Goal: Information Seeking & Learning: Learn about a topic

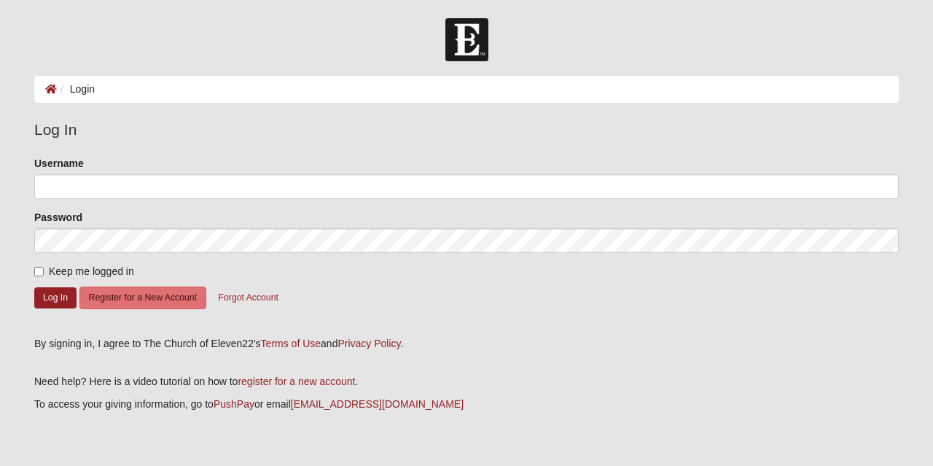
click at [61, 1] on body "Log In Login Login Error Log In Please correct the following: Username Password…" at bounding box center [466, 251] width 933 height 503
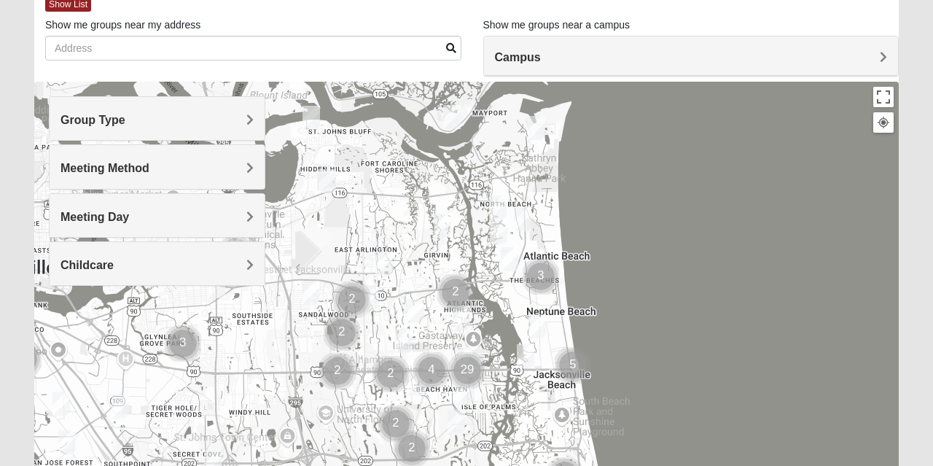
scroll to position [85, 0]
click at [201, 112] on h4 "Group Type" at bounding box center [156, 119] width 193 height 14
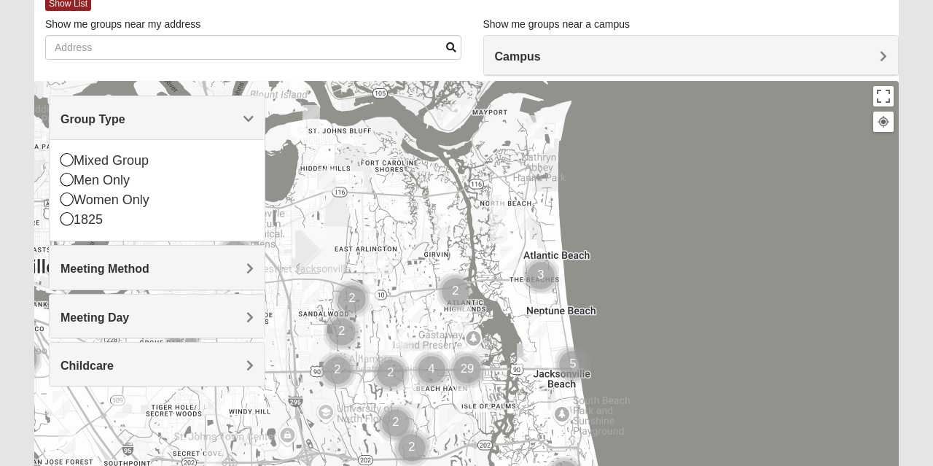
click at [128, 182] on div "Men Only" at bounding box center [156, 181] width 193 height 20
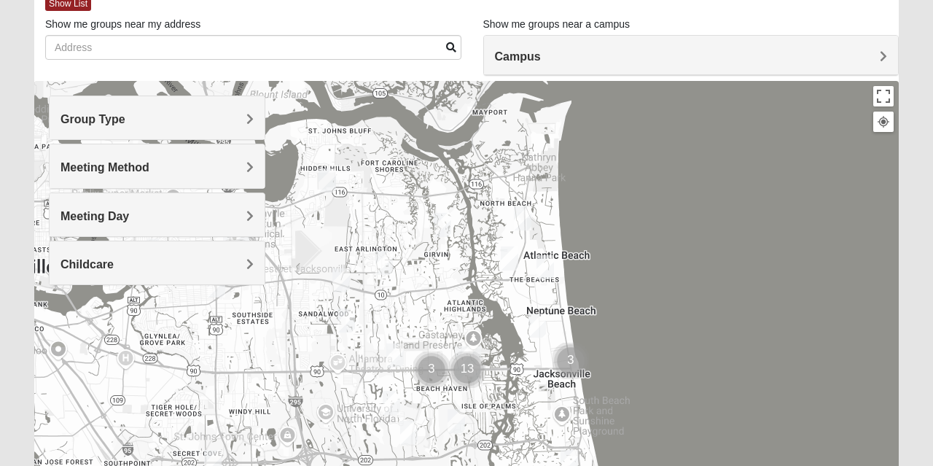
click at [204, 170] on h4 "Meeting Method" at bounding box center [156, 167] width 193 height 14
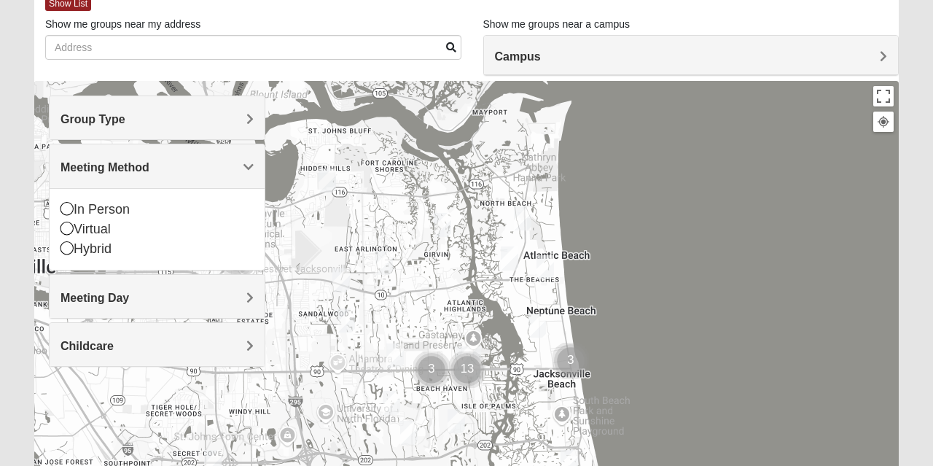
click at [125, 208] on div "In Person" at bounding box center [156, 210] width 193 height 20
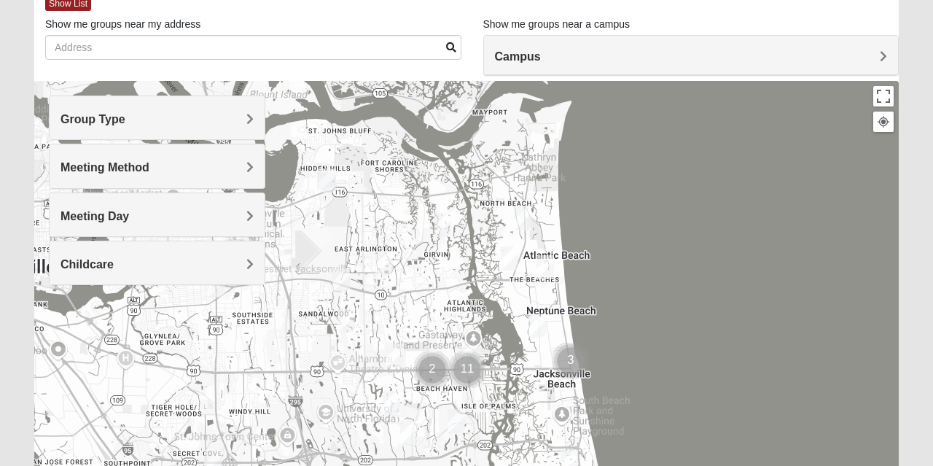
click at [169, 214] on h4 "Meeting Day" at bounding box center [156, 216] width 193 height 14
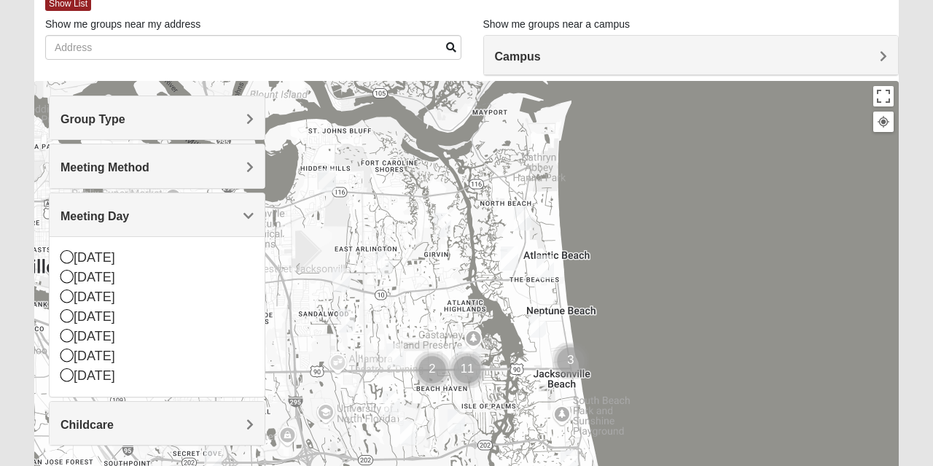
click at [208, 405] on div "Childcare" at bounding box center [157, 423] width 215 height 43
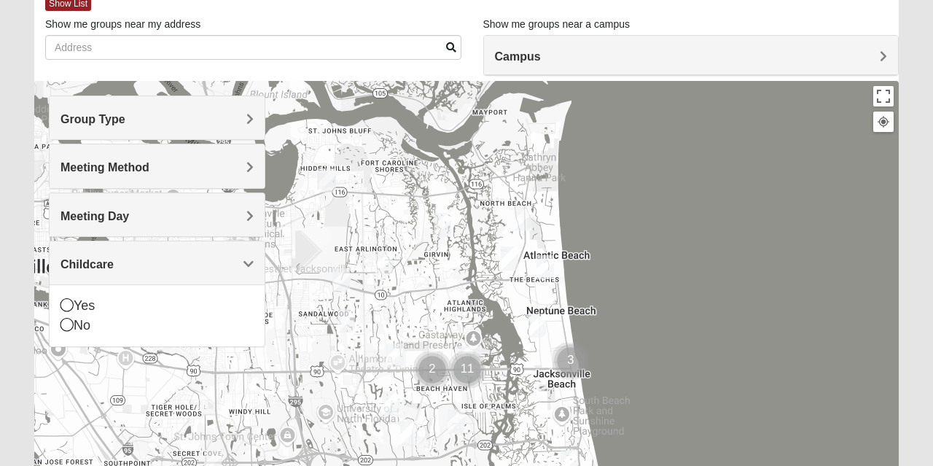
click at [77, 327] on div "No" at bounding box center [156, 326] width 193 height 20
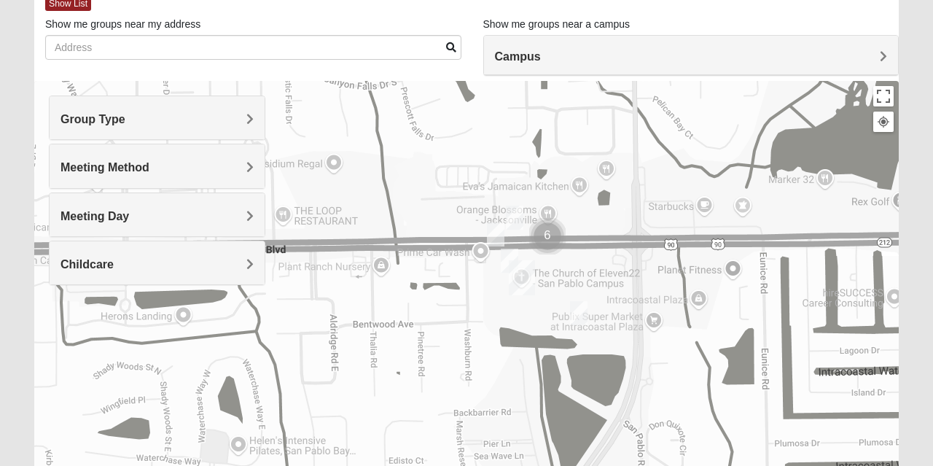
click at [552, 238] on div at bounding box center [466, 372] width 864 height 583
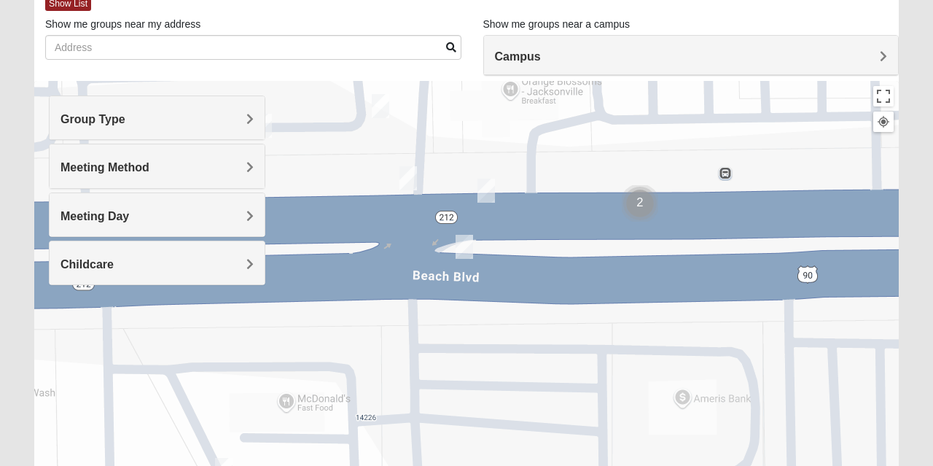
click at [461, 249] on img "On Campus Mens Keller 32250" at bounding box center [464, 247] width 29 height 36
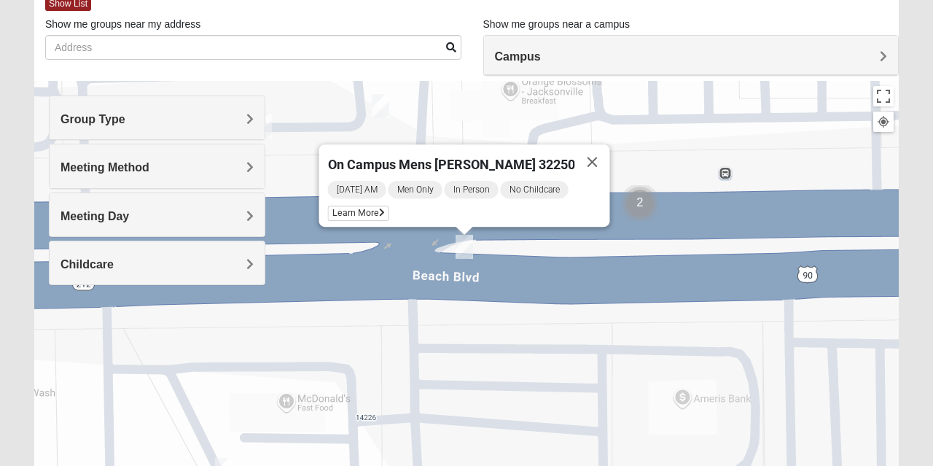
click at [589, 160] on button "Close" at bounding box center [592, 161] width 35 height 35
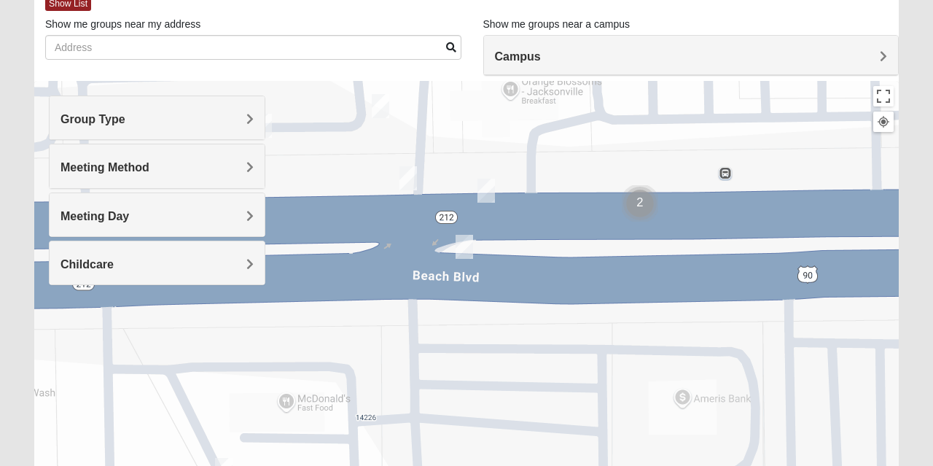
click at [494, 190] on img "On Campus Mens Pearson 32250" at bounding box center [486, 191] width 29 height 36
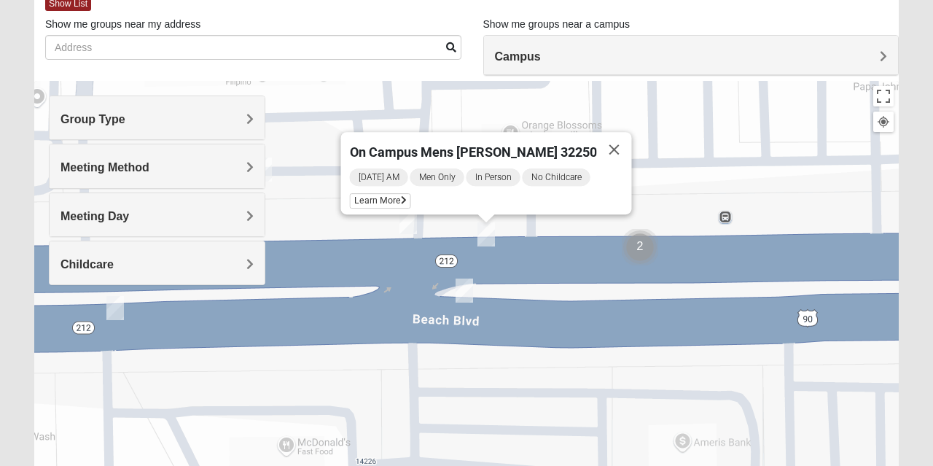
click at [606, 139] on button "Close" at bounding box center [614, 149] width 35 height 35
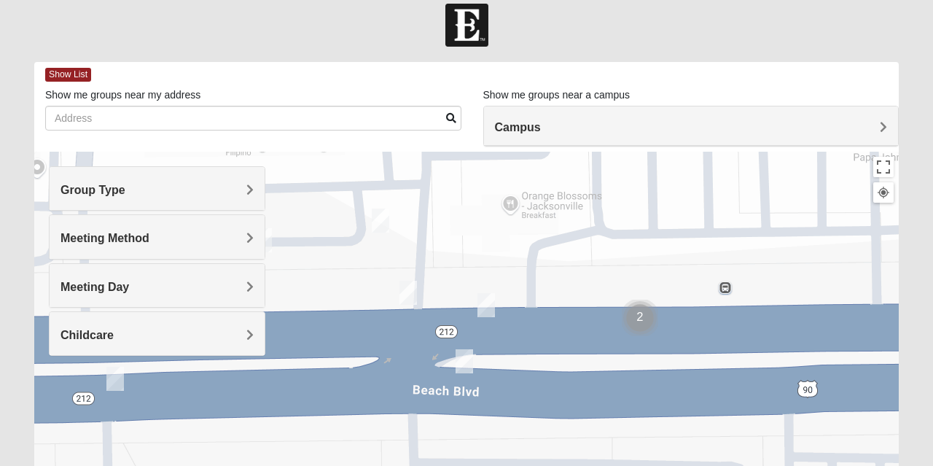
scroll to position [10, 0]
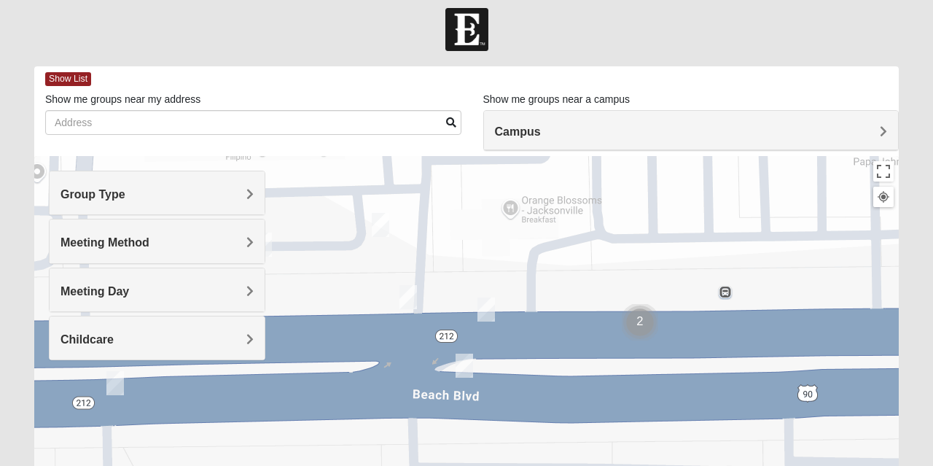
click at [64, 82] on span "Show List" at bounding box center [68, 79] width 46 height 14
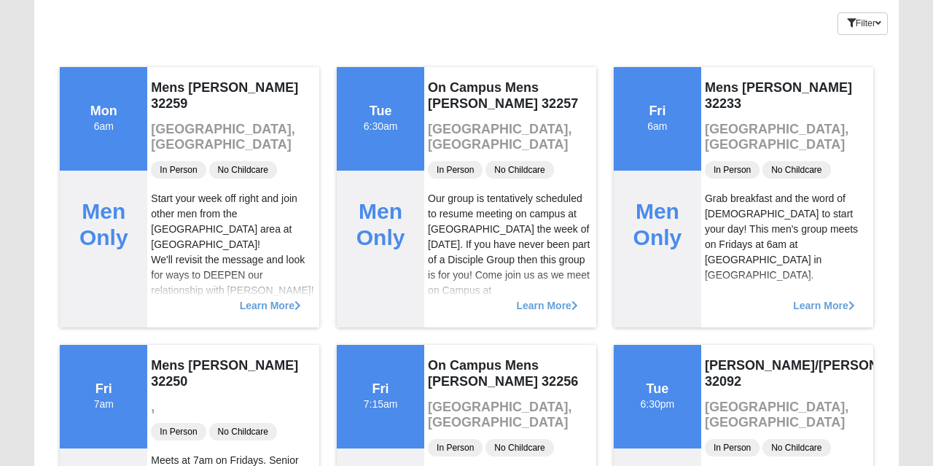
scroll to position [0, 0]
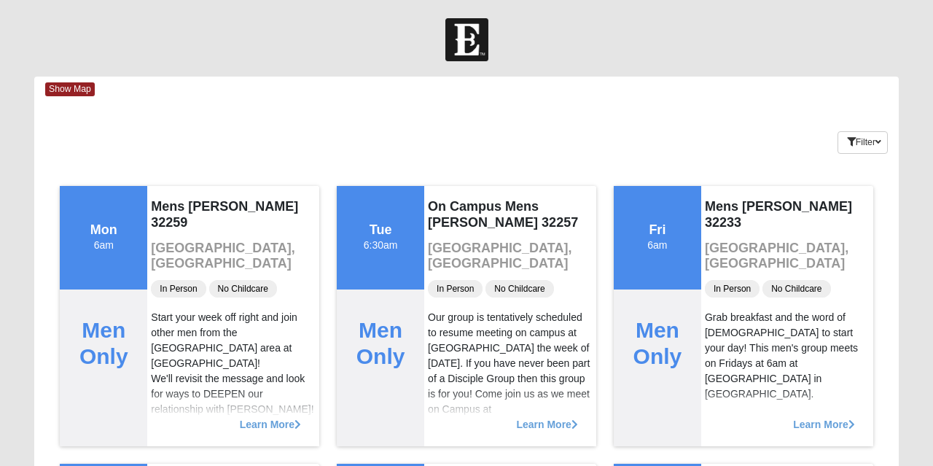
click at [69, 88] on span "Show Map" at bounding box center [70, 89] width 50 height 14
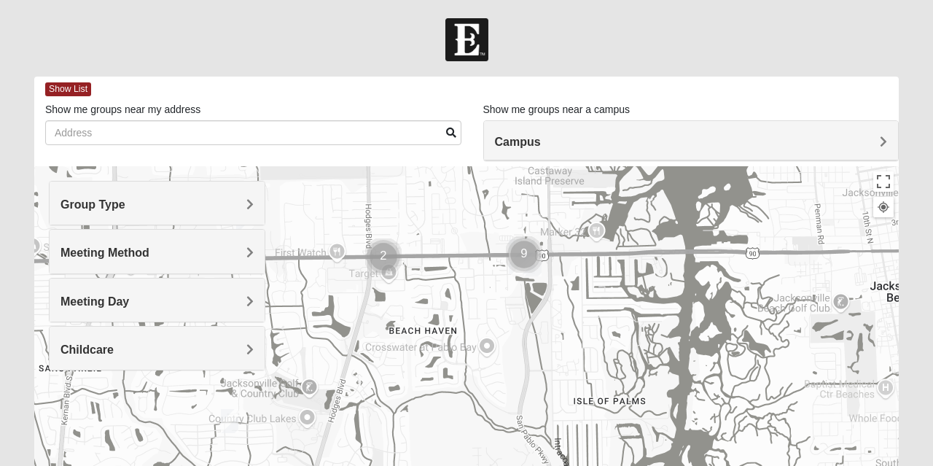
click at [520, 262] on img "Cluster of 9 groups" at bounding box center [524, 254] width 48 height 48
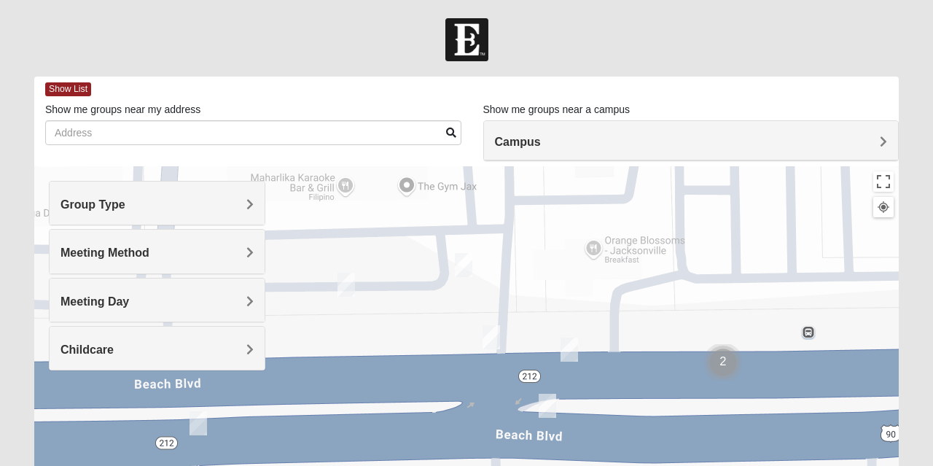
click at [557, 401] on img "On Campus Mens Keller 32250" at bounding box center [547, 406] width 29 height 36
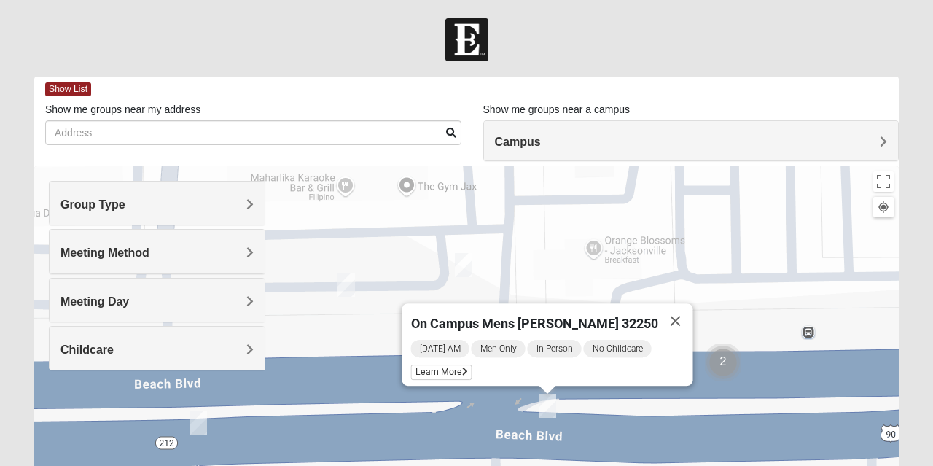
click at [658, 310] on button "Close" at bounding box center [675, 320] width 35 height 35
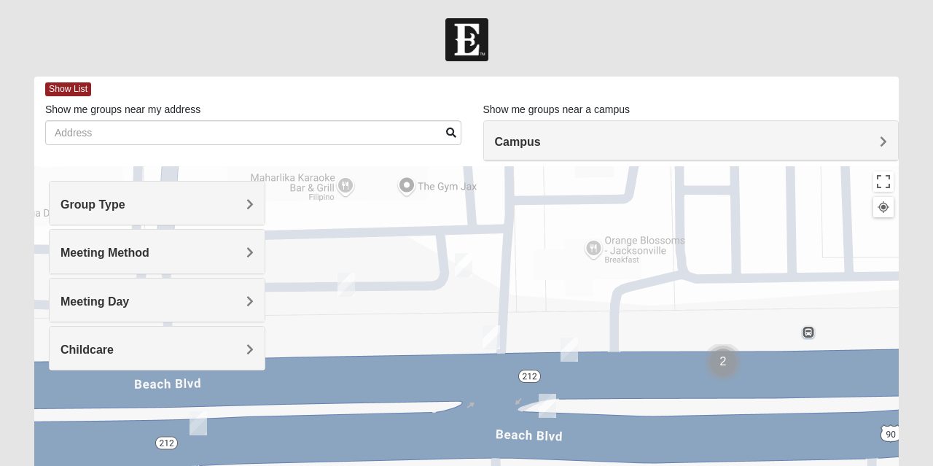
click at [573, 343] on img "On Campus Mens Pearson 32250" at bounding box center [569, 350] width 29 height 36
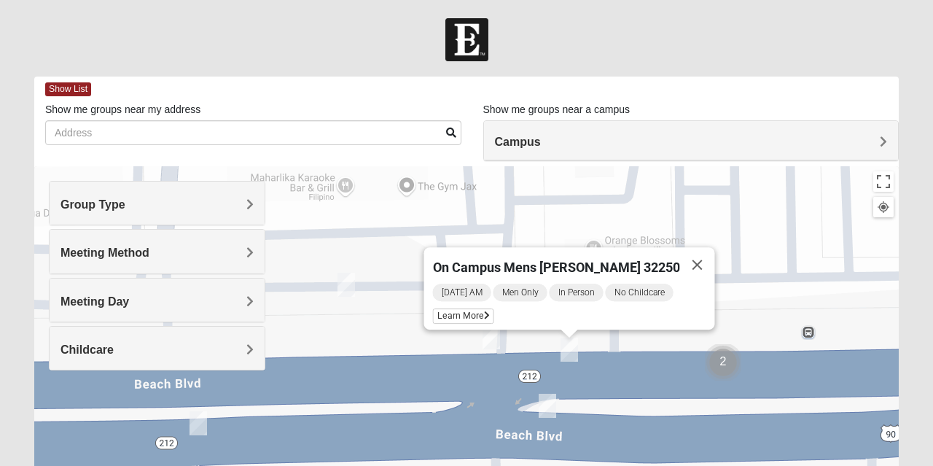
click at [685, 259] on button "Close" at bounding box center [697, 264] width 35 height 35
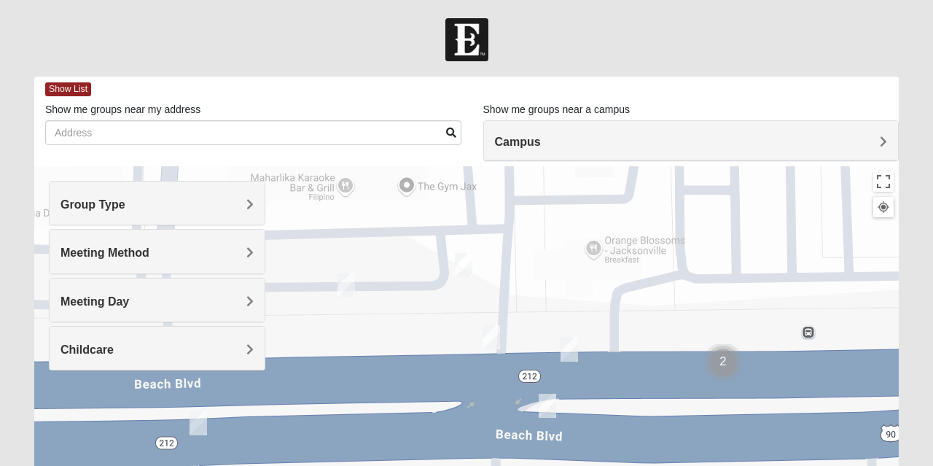
click at [496, 329] on img "Mens Vinke 32250" at bounding box center [491, 337] width 29 height 36
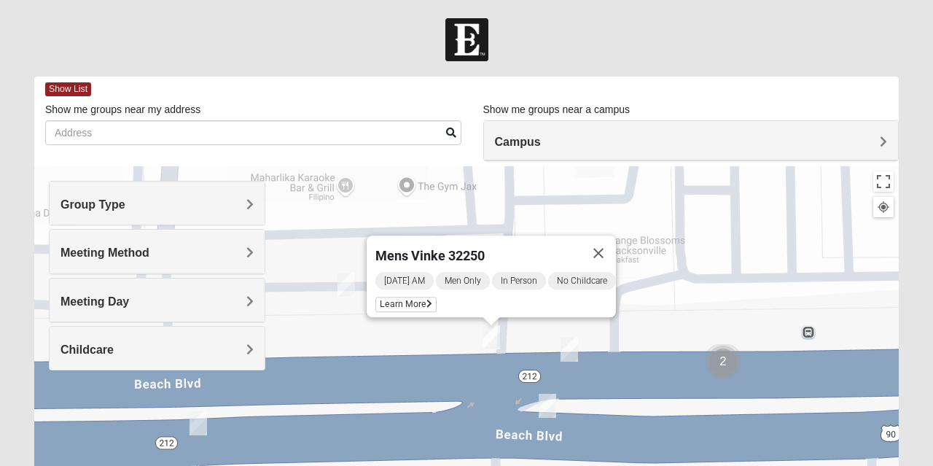
click at [405, 297] on span "Learn More" at bounding box center [405, 304] width 61 height 15
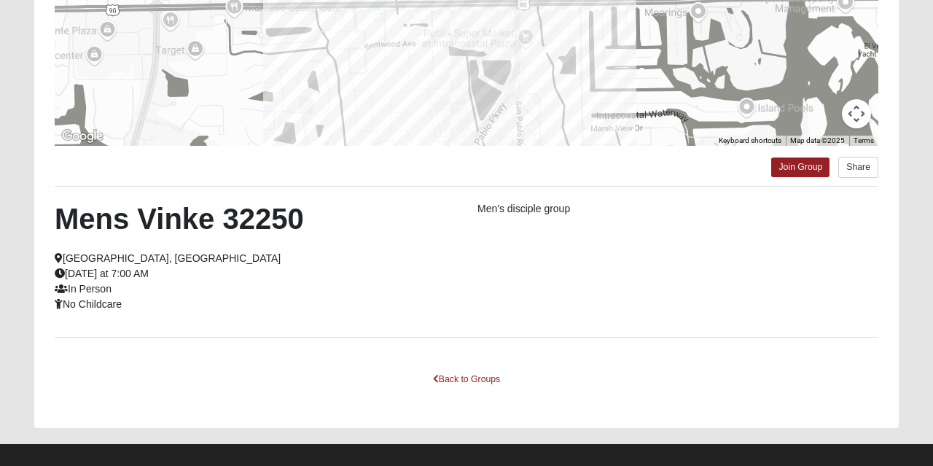
scroll to position [318, 0]
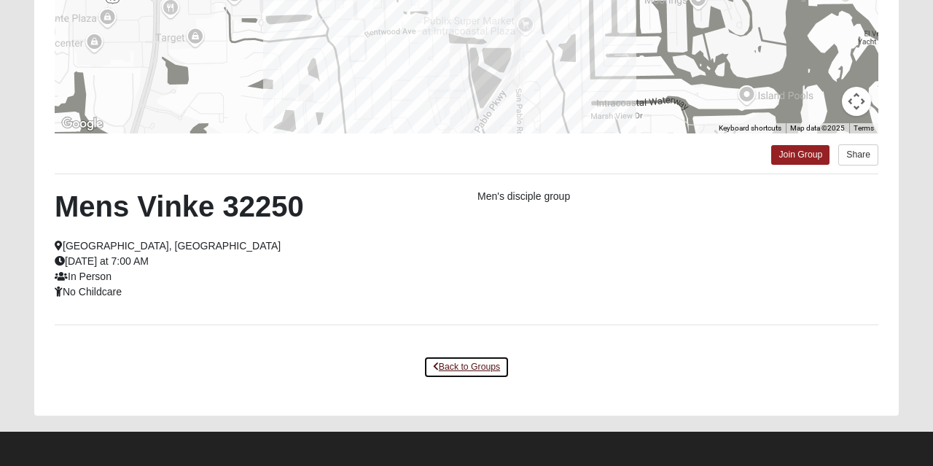
click at [469, 361] on link "Back to Groups" at bounding box center [466, 367] width 86 height 23
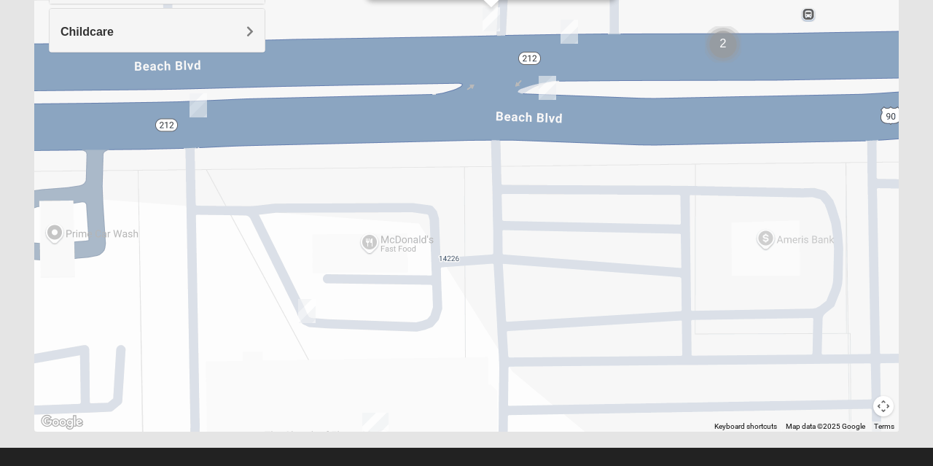
click at [542, 86] on img "On Campus Mens Keller 32250" at bounding box center [547, 88] width 29 height 36
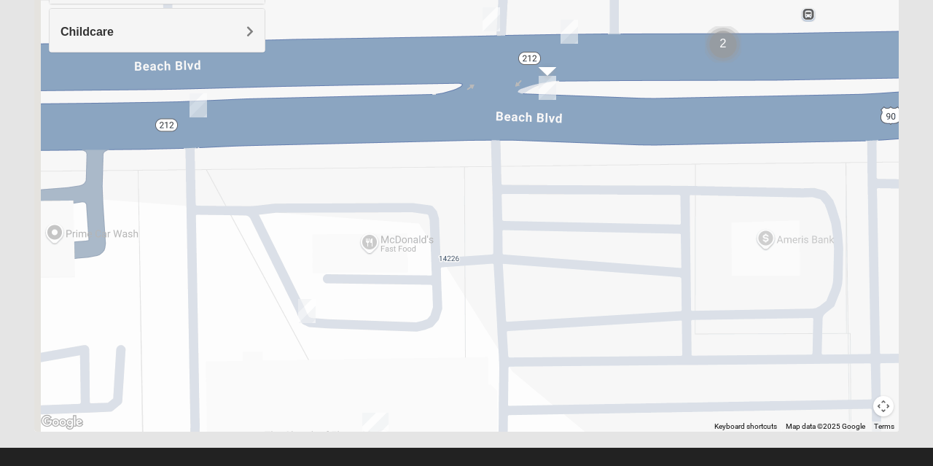
click at [550, 87] on img "On Campus Mens Keller 32250" at bounding box center [547, 88] width 29 height 36
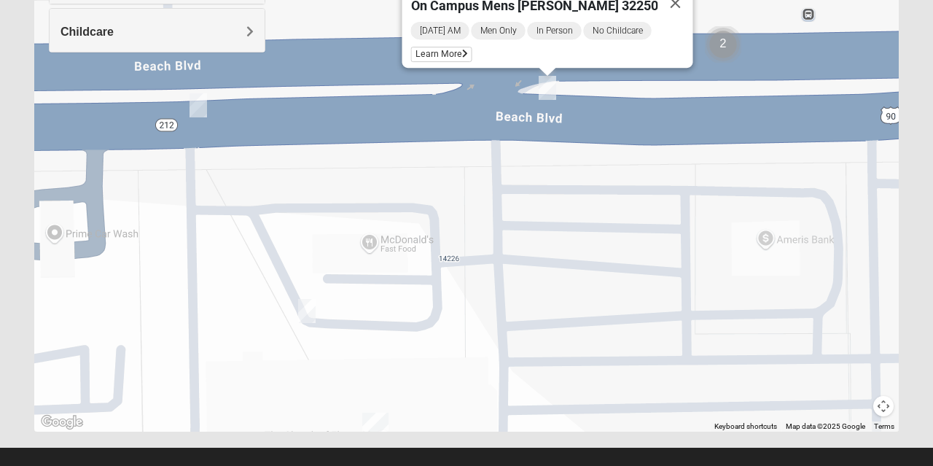
click at [471, 52] on span "Learn More" at bounding box center [441, 54] width 61 height 15
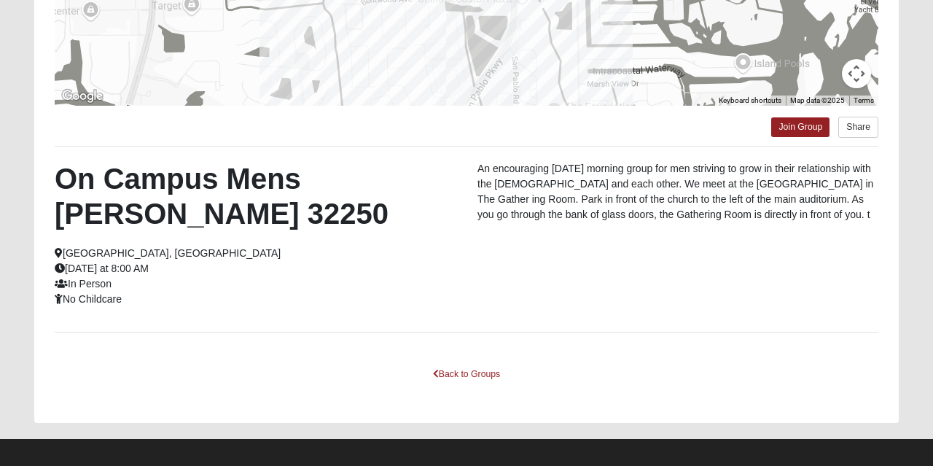
scroll to position [353, 0]
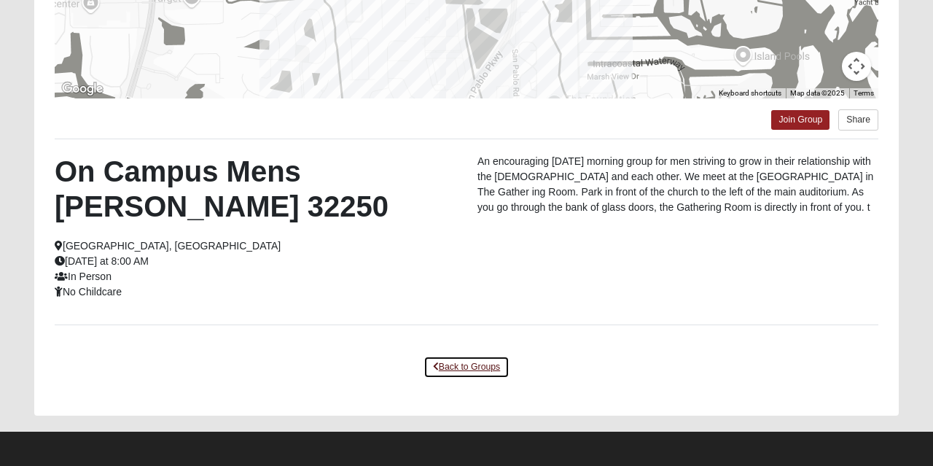
click at [469, 359] on link "Back to Groups" at bounding box center [466, 367] width 86 height 23
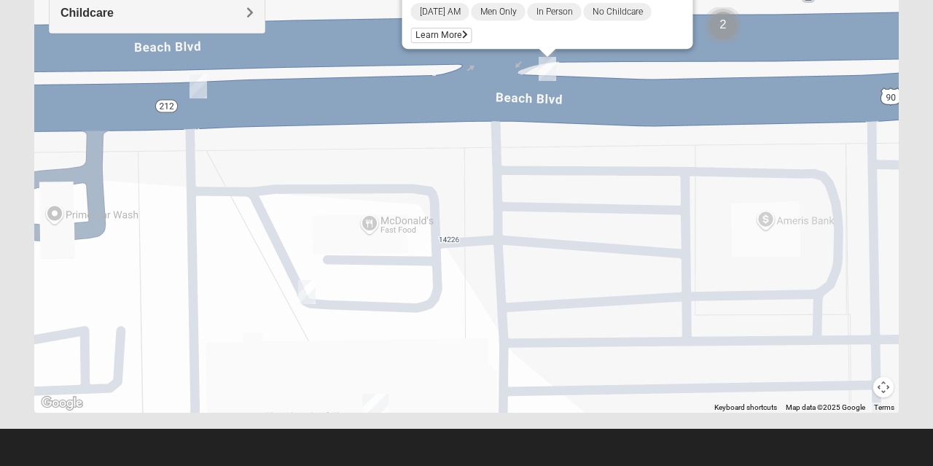
scroll to position [337, 0]
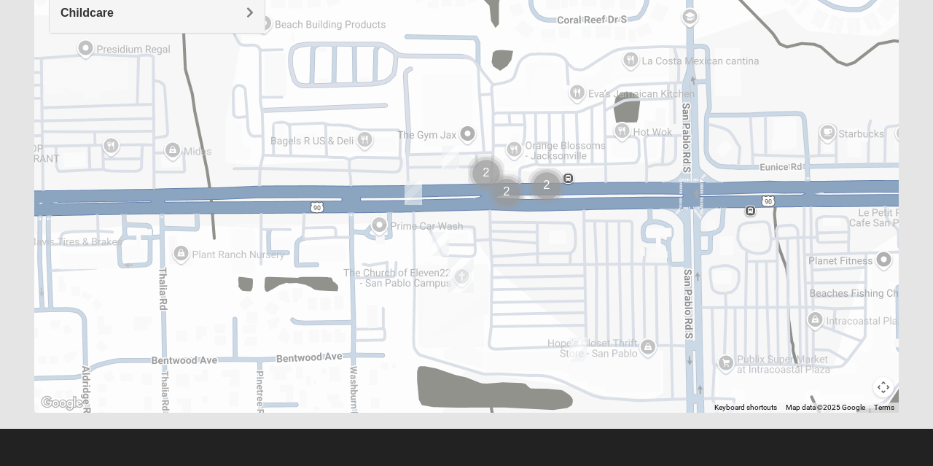
click at [549, 187] on img "Cluster of 2 groups" at bounding box center [547, 186] width 48 height 48
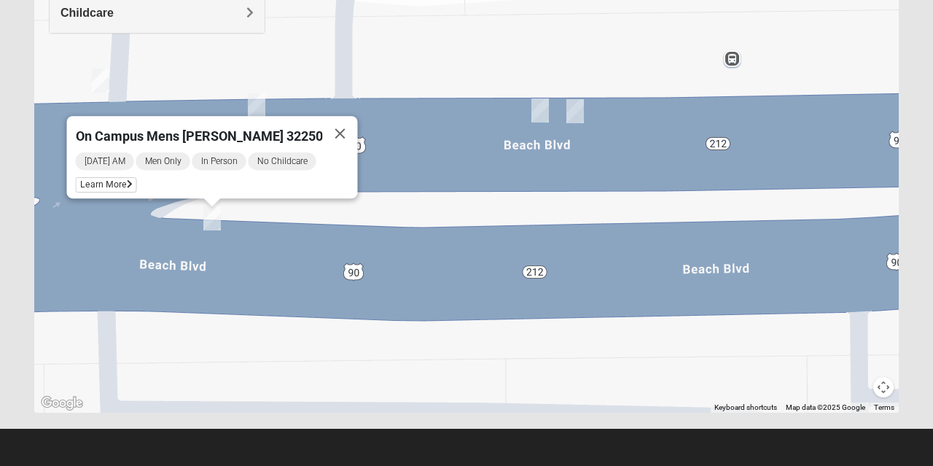
click at [577, 114] on img "Mens Baez 32250" at bounding box center [574, 111] width 29 height 36
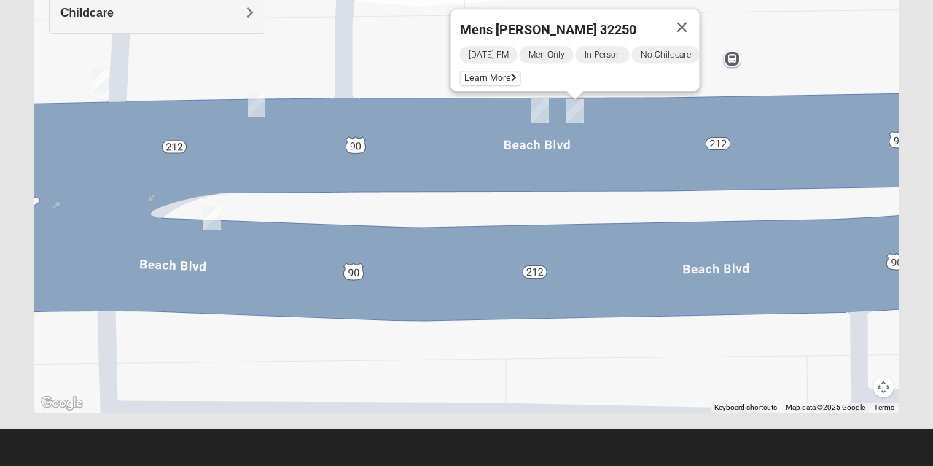
click at [543, 113] on img "On Campus Mens Moya/Pritchett 32250" at bounding box center [539, 111] width 29 height 36
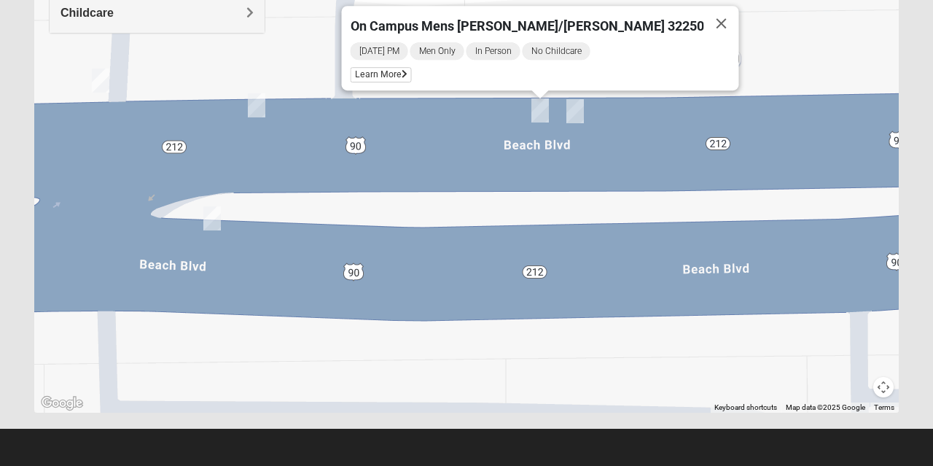
click at [257, 113] on img "On Campus Mens Pearson 32250" at bounding box center [256, 105] width 29 height 36
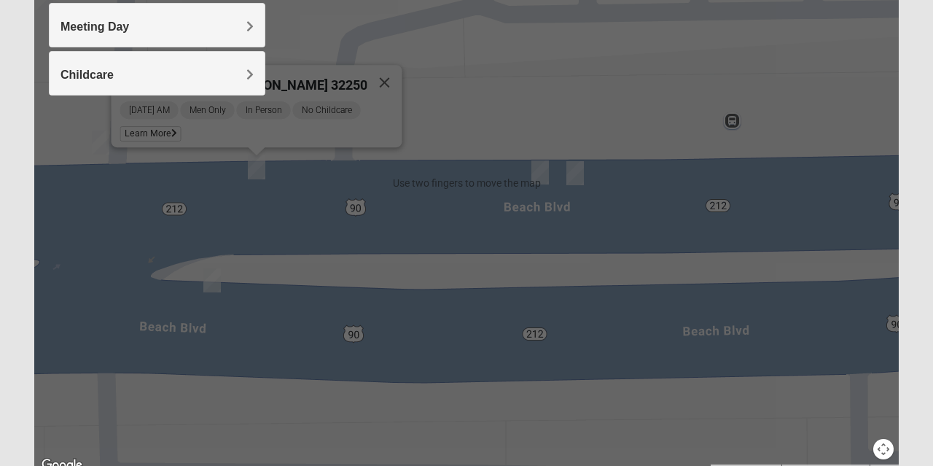
scroll to position [278, 0]
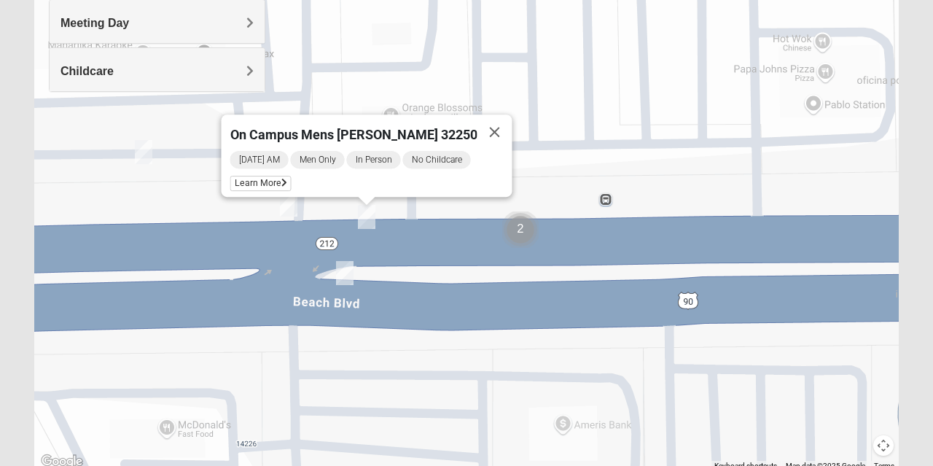
click at [354, 273] on img "On Campus Mens Keller 32250" at bounding box center [344, 273] width 29 height 36
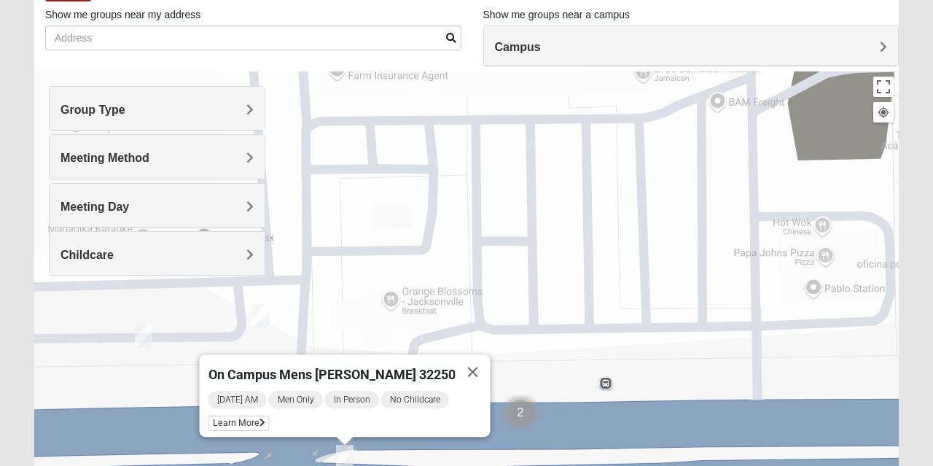
scroll to position [0, 0]
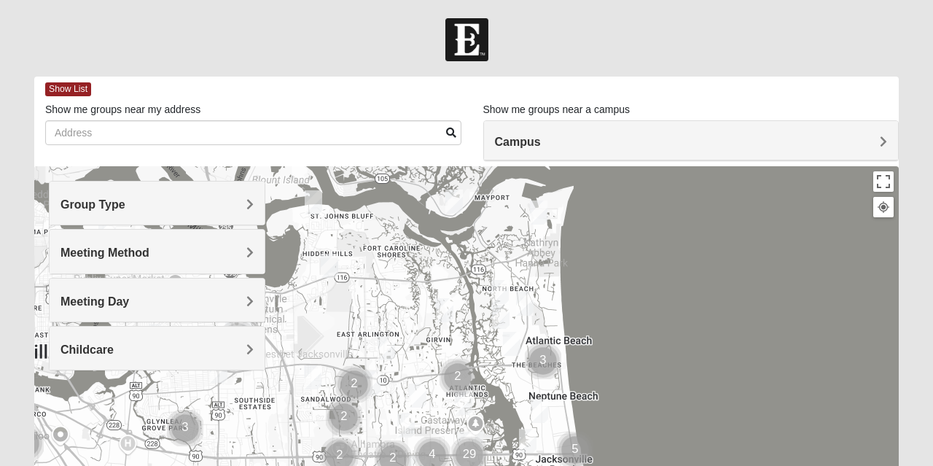
click at [524, 424] on img "Mixed Schneider 32250" at bounding box center [527, 441] width 29 height 36
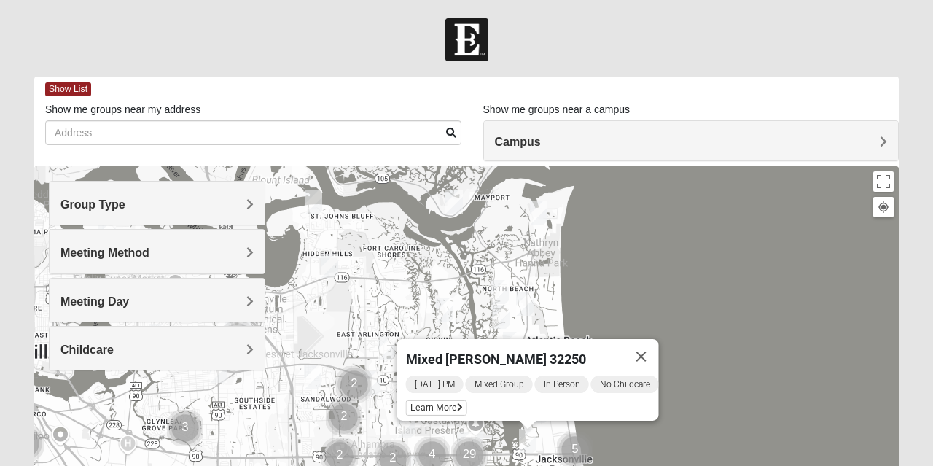
click at [424, 375] on span "Monday PM" at bounding box center [435, 383] width 58 height 17
click at [432, 375] on span "Monday PM" at bounding box center [435, 383] width 58 height 17
click at [451, 375] on span "Monday PM" at bounding box center [435, 383] width 58 height 17
click at [445, 378] on span "Monday PM" at bounding box center [435, 383] width 58 height 17
click at [644, 353] on button "Close" at bounding box center [641, 356] width 35 height 35
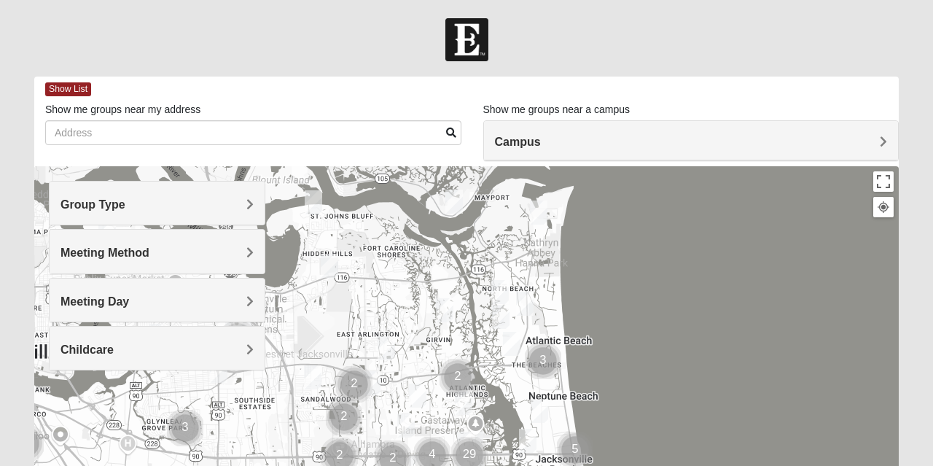
click at [687, 361] on div "To navigate, press the arrow keys." at bounding box center [466, 457] width 864 height 583
click at [219, 375] on div "Group Type Mixed Group Men Only Women Only 1825 Meeting Method In Person Virtua…" at bounding box center [157, 283] width 216 height 204
click at [233, 335] on div "Childcare" at bounding box center [157, 348] width 215 height 43
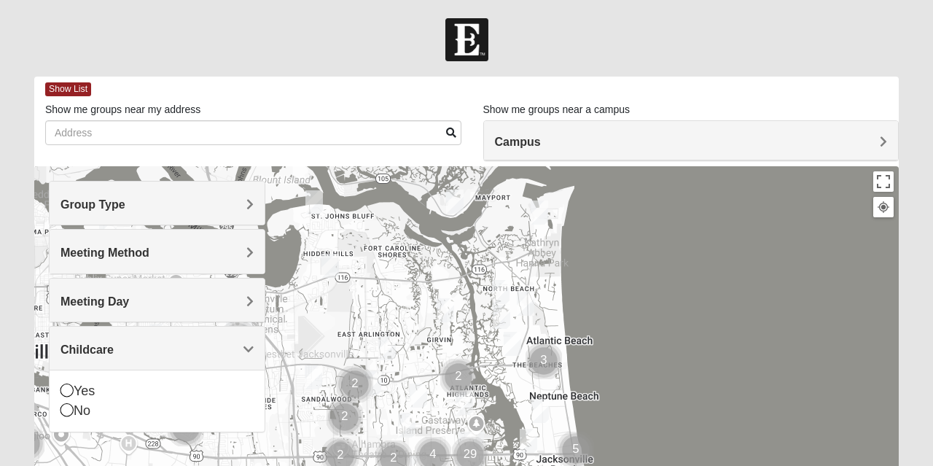
click at [204, 269] on div "Meeting Method" at bounding box center [157, 251] width 215 height 43
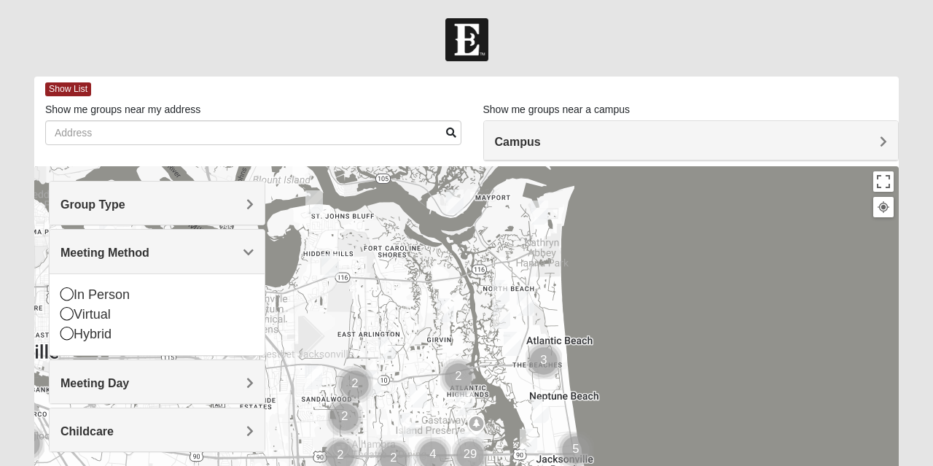
click at [219, 183] on div "Group Type" at bounding box center [157, 202] width 215 height 43
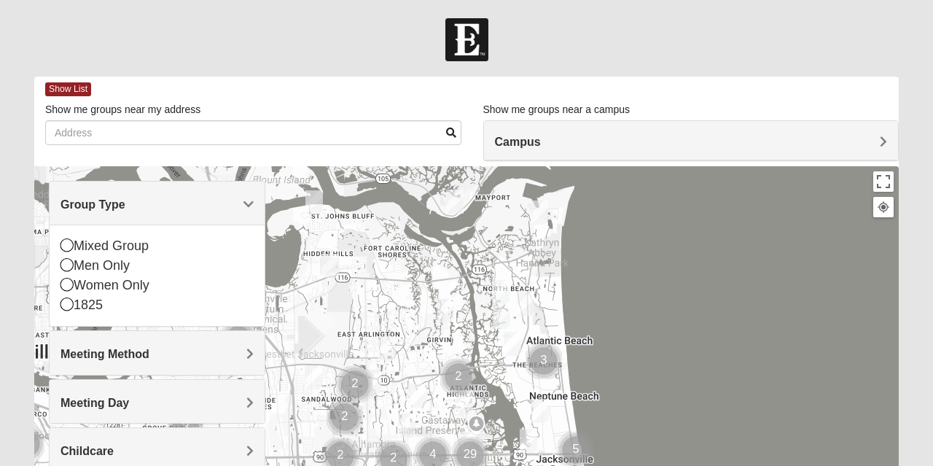
click at [196, 238] on div "Mixed Group" at bounding box center [156, 246] width 193 height 20
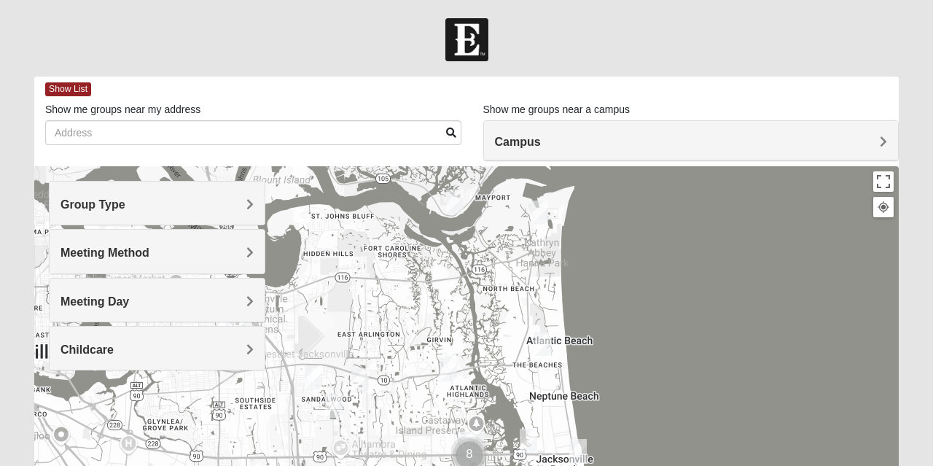
click at [187, 244] on div "Meeting Method" at bounding box center [157, 251] width 215 height 43
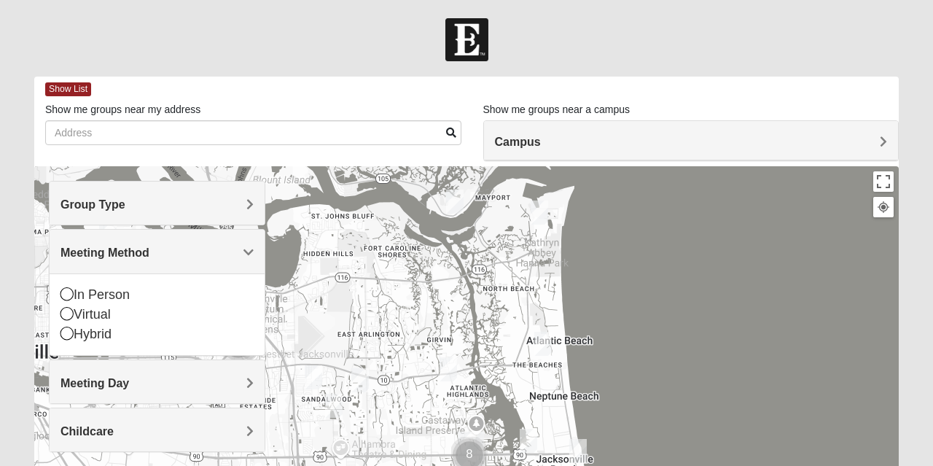
click at [232, 285] on div "In Person" at bounding box center [156, 295] width 193 height 20
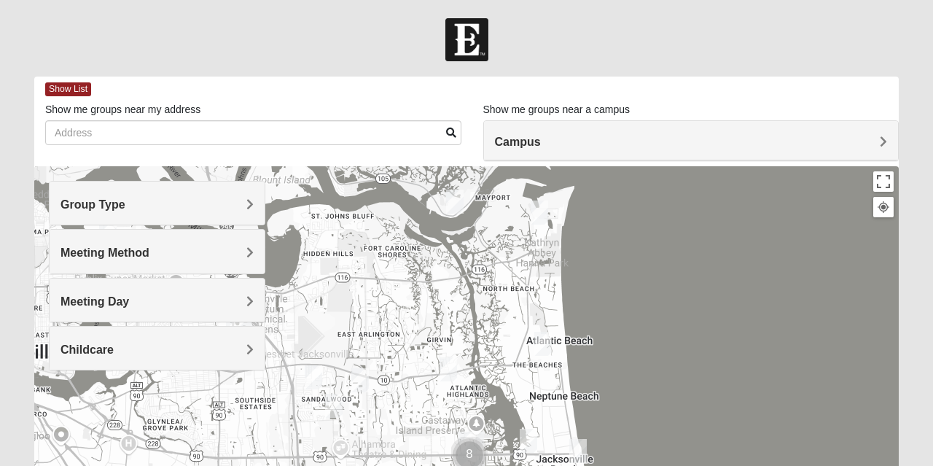
click at [233, 290] on div "Meeting Day" at bounding box center [157, 299] width 215 height 43
click at [485, 442] on img "Cluster of 8 groups" at bounding box center [469, 455] width 48 height 48
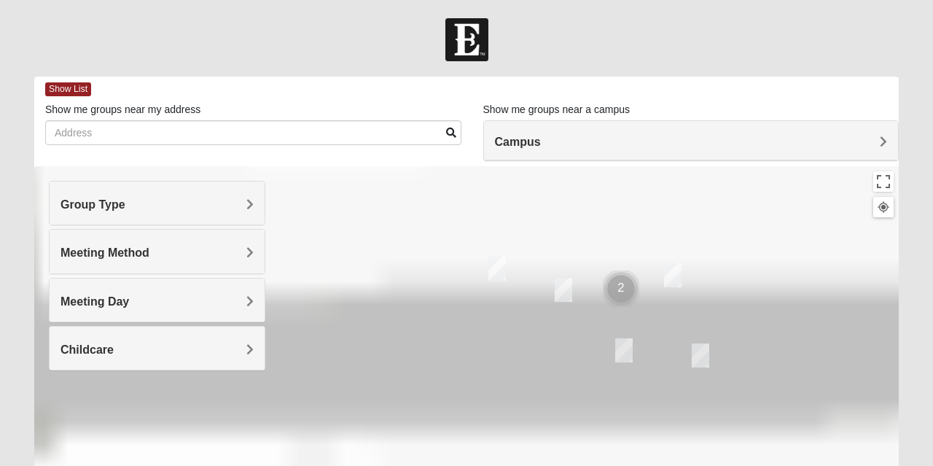
click at [469, 448] on div at bounding box center [466, 457] width 864 height 583
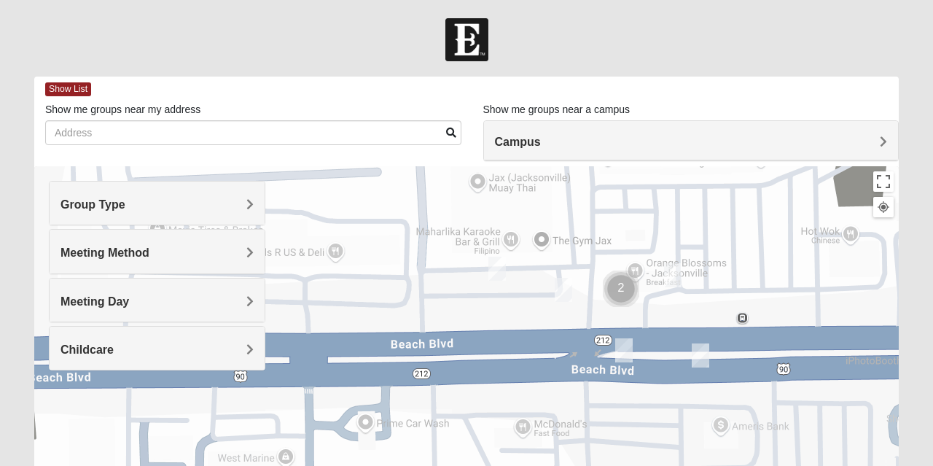
click at [630, 278] on img "Cluster of 2 groups" at bounding box center [621, 289] width 48 height 48
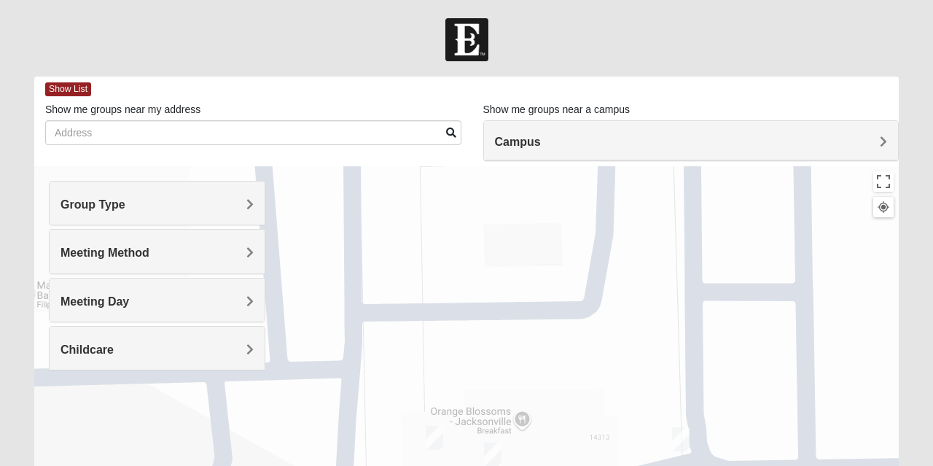
click at [513, 422] on div "To navigate, press the arrow keys." at bounding box center [466, 457] width 864 height 583
click at [517, 422] on div at bounding box center [466, 457] width 864 height 583
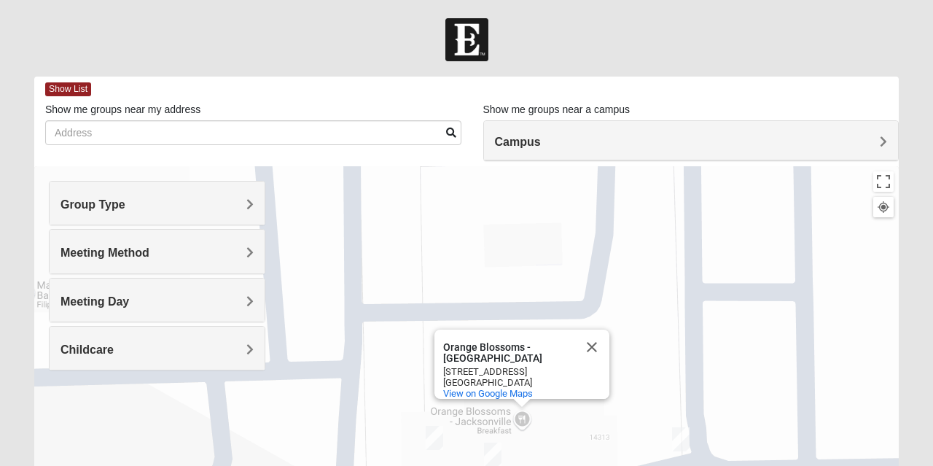
click at [516, 424] on div "Orange Blossoms - Jacksonville Orange Blossoms - Jacksonville 14329 Beach Blvd …" at bounding box center [466, 457] width 864 height 583
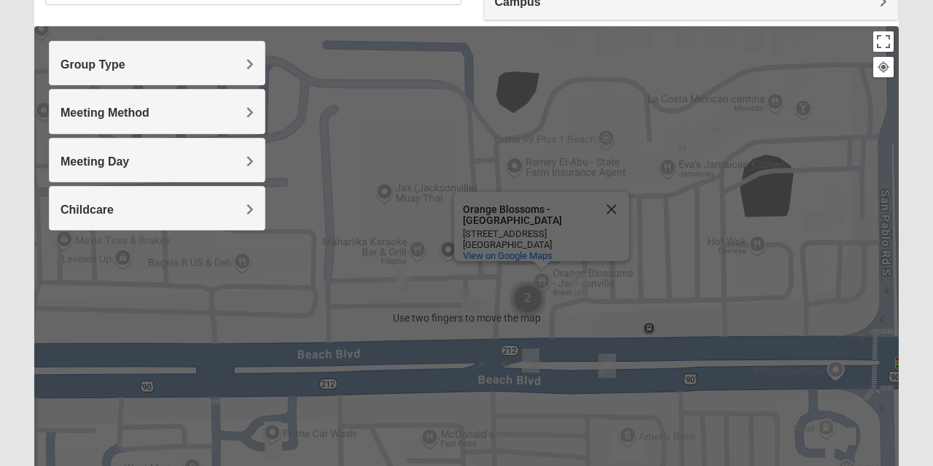
scroll to position [141, 0]
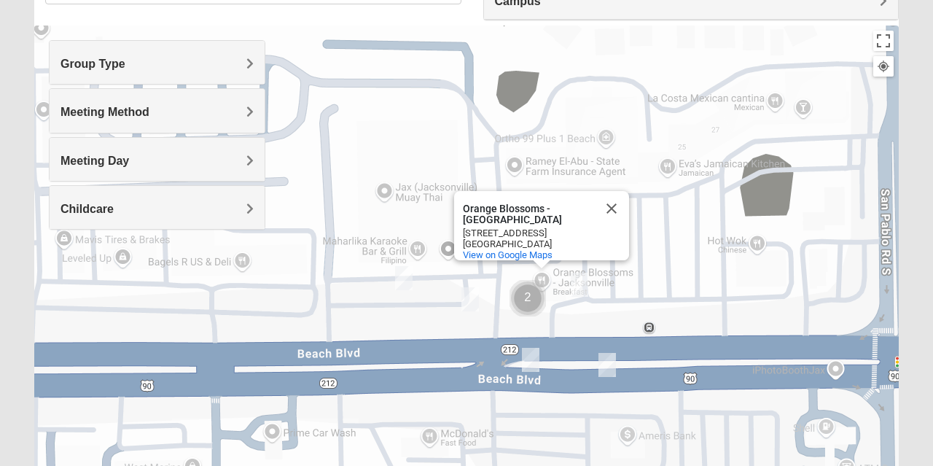
click at [545, 211] on div "Orange Blossoms - Jacksonville" at bounding box center [528, 214] width 131 height 22
click at [101, 155] on span "Meeting Day" at bounding box center [94, 161] width 69 height 12
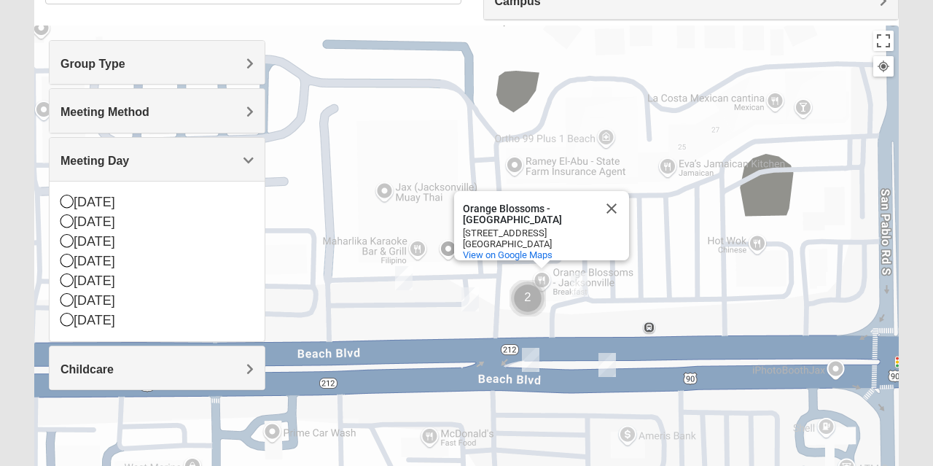
click at [82, 243] on div "Tuesday" at bounding box center [156, 242] width 193 height 20
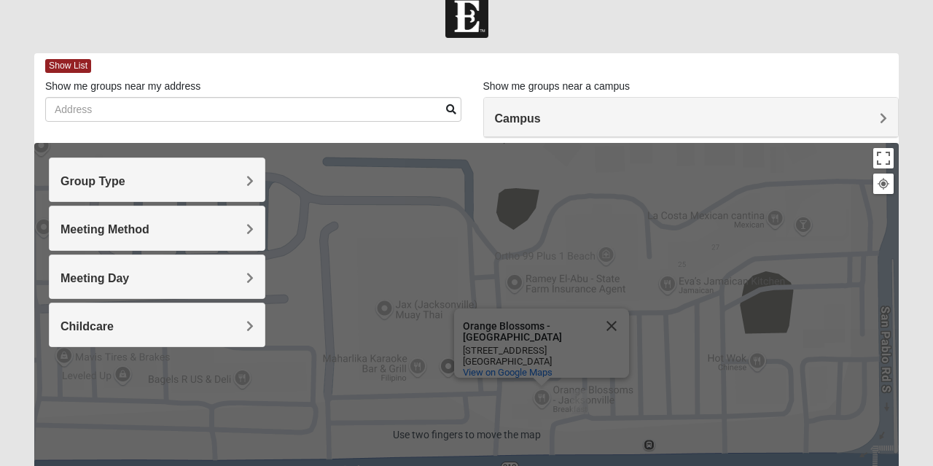
scroll to position [20, 0]
